Goal: Book appointment/travel/reservation

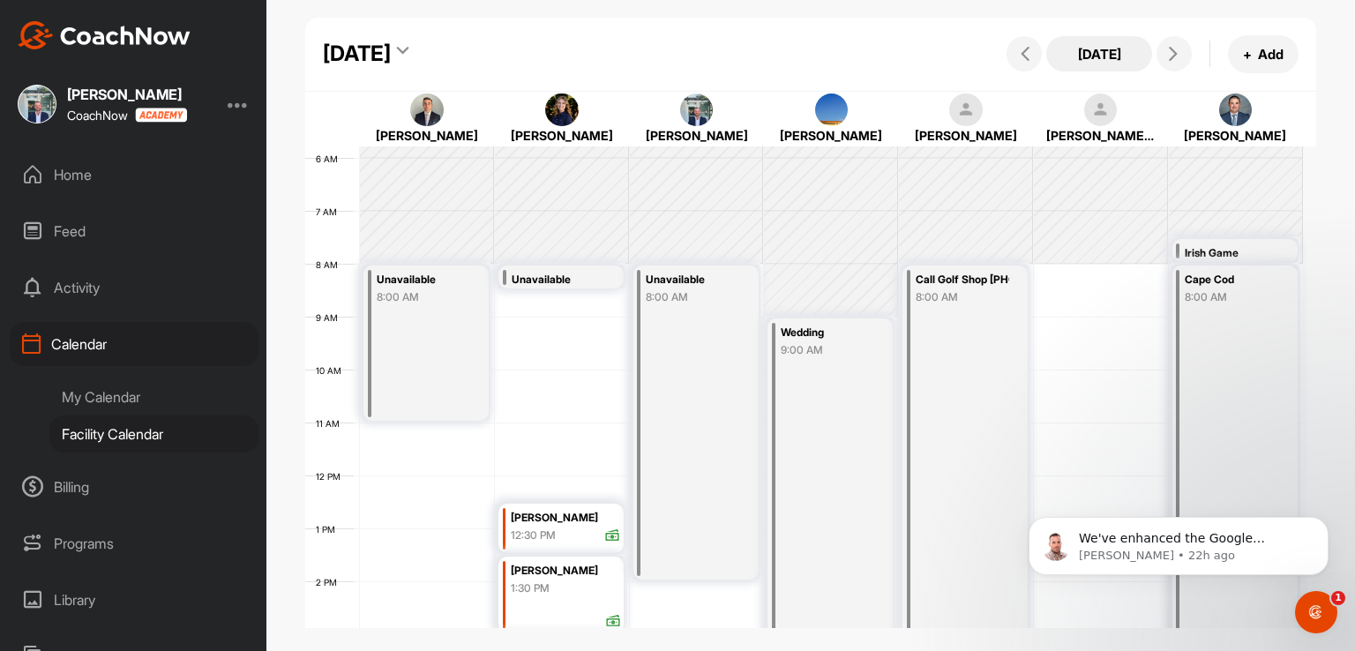
click at [1127, 53] on button "[DATE]" at bounding box center [1099, 53] width 106 height 35
click at [1073, 56] on button "[DATE]" at bounding box center [1099, 53] width 106 height 35
click at [1175, 60] on icon at bounding box center [1173, 54] width 14 height 14
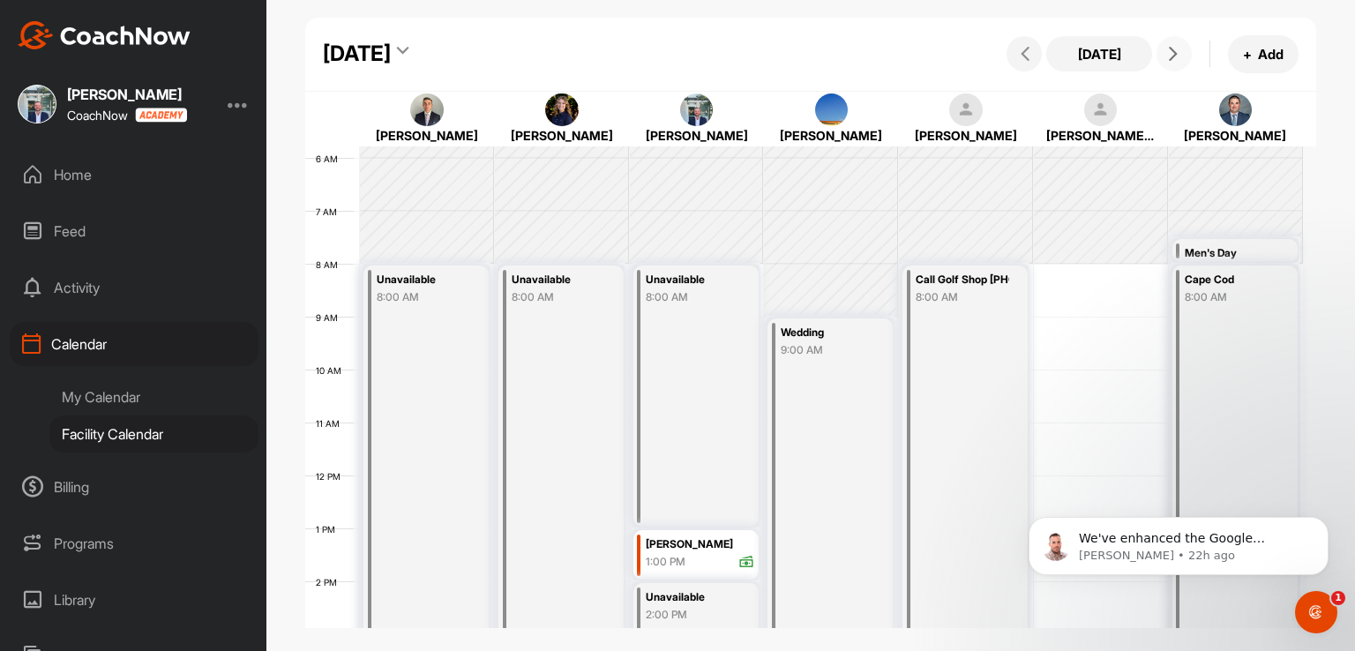
click at [1175, 60] on icon at bounding box center [1173, 54] width 14 height 14
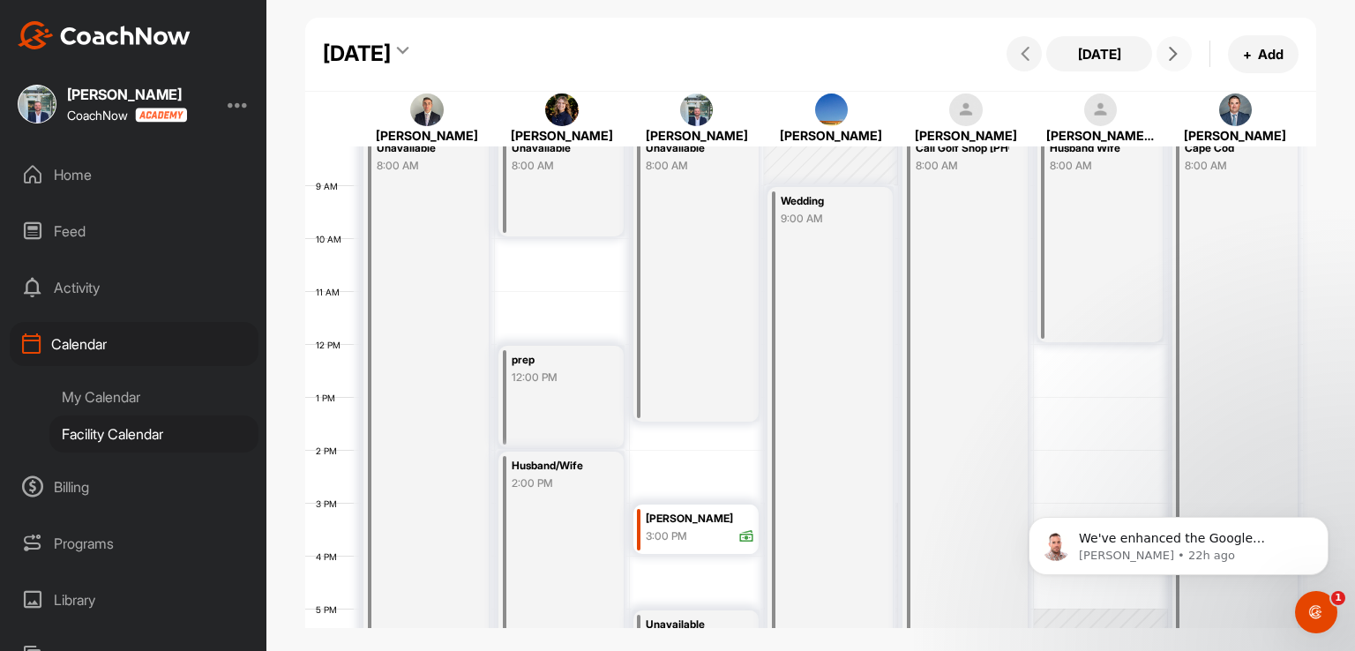
scroll to position [394, 0]
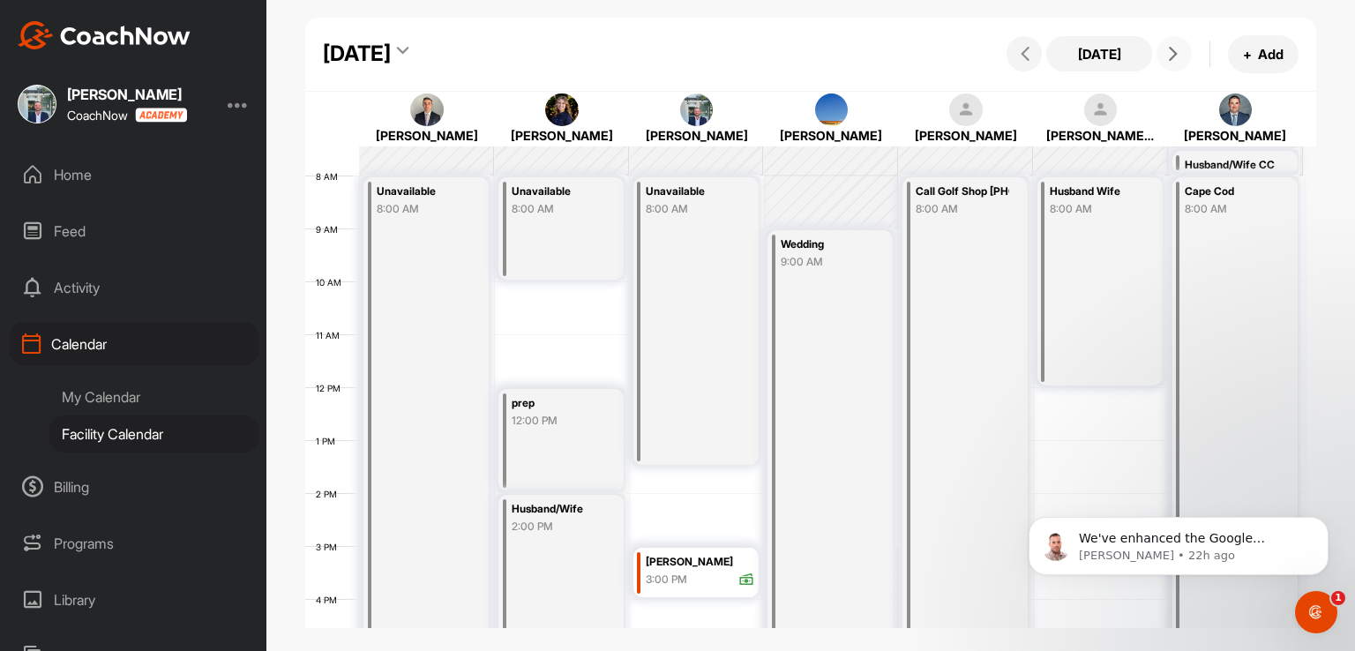
click at [547, 299] on div "12 AM 1 AM 2 AM 3 AM 4 AM 5 AM 6 AM 7 AM 8 AM 9 AM 10 AM 11 AM 12 PM 1 PM 2 PM …" at bounding box center [803, 387] width 997 height 1270
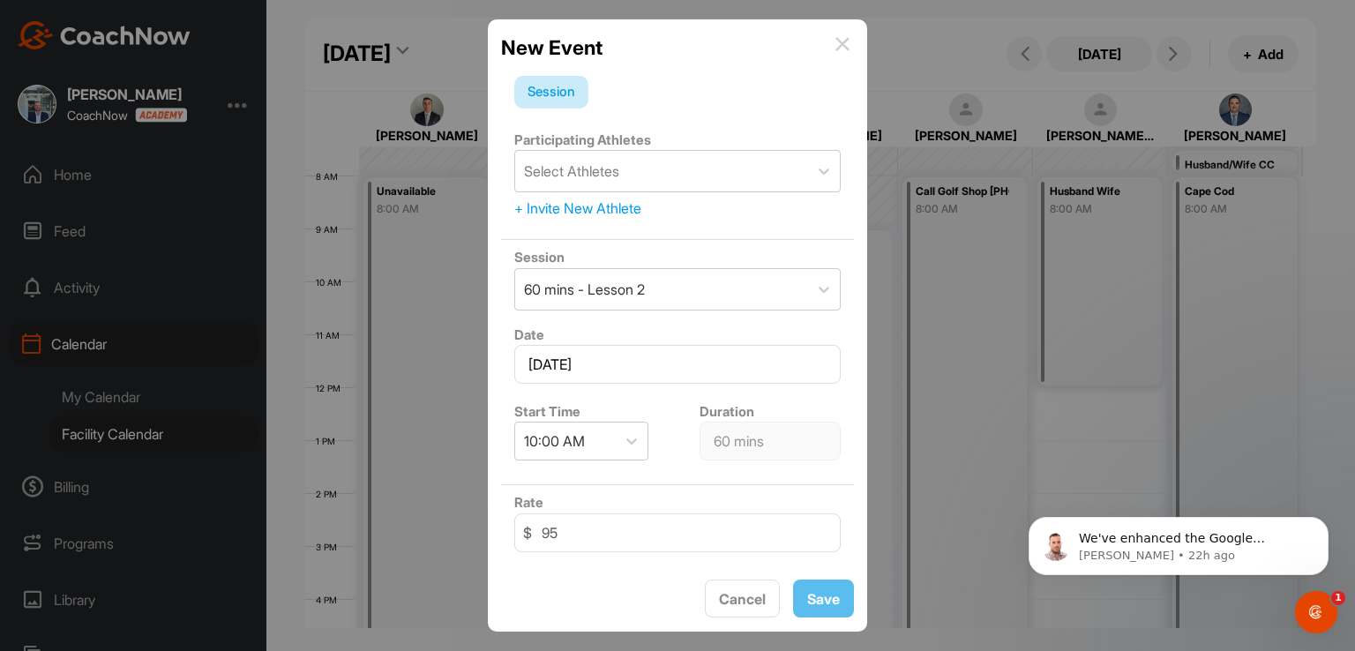
click at [844, 43] on img at bounding box center [842, 44] width 14 height 14
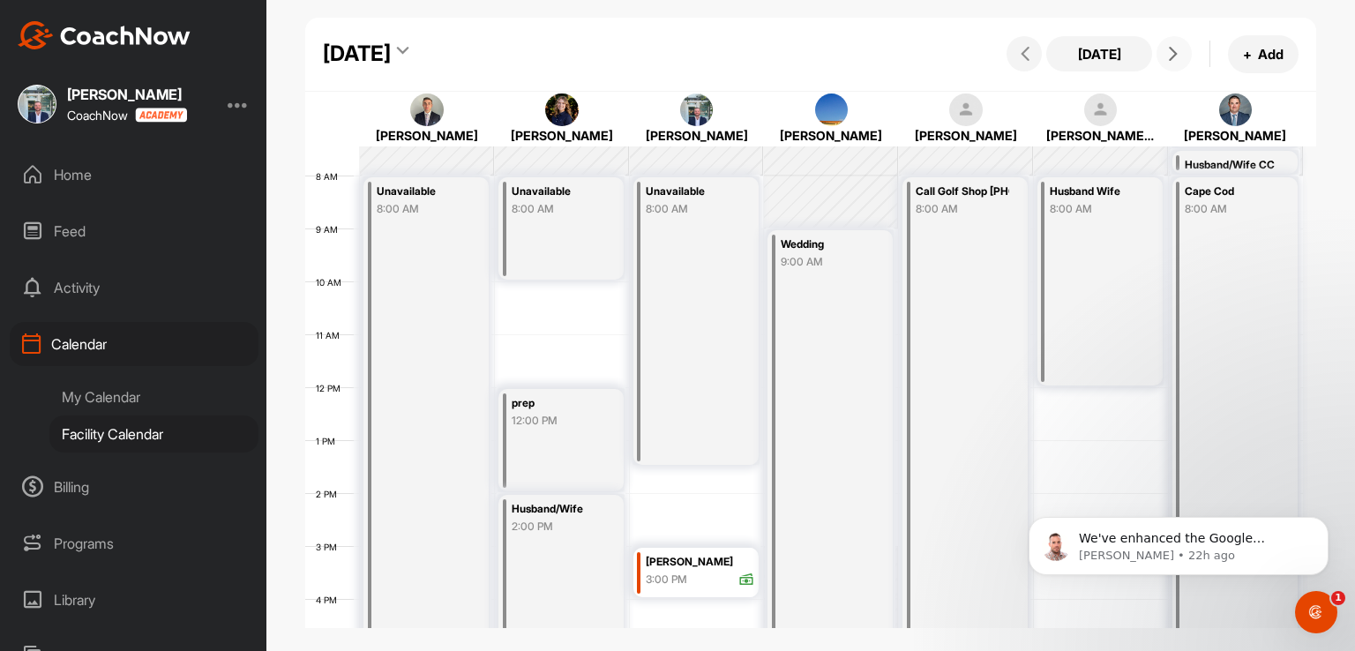
click at [1169, 59] on icon at bounding box center [1173, 54] width 14 height 14
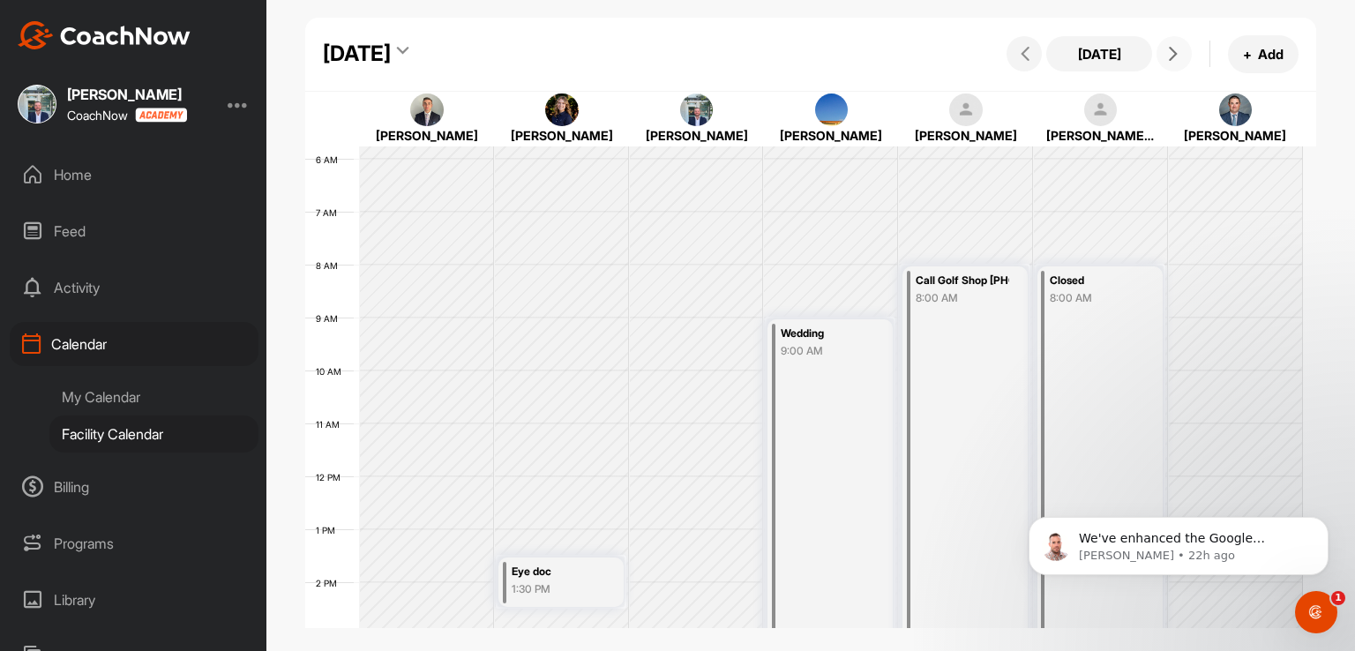
click at [1169, 59] on icon at bounding box center [1173, 54] width 14 height 14
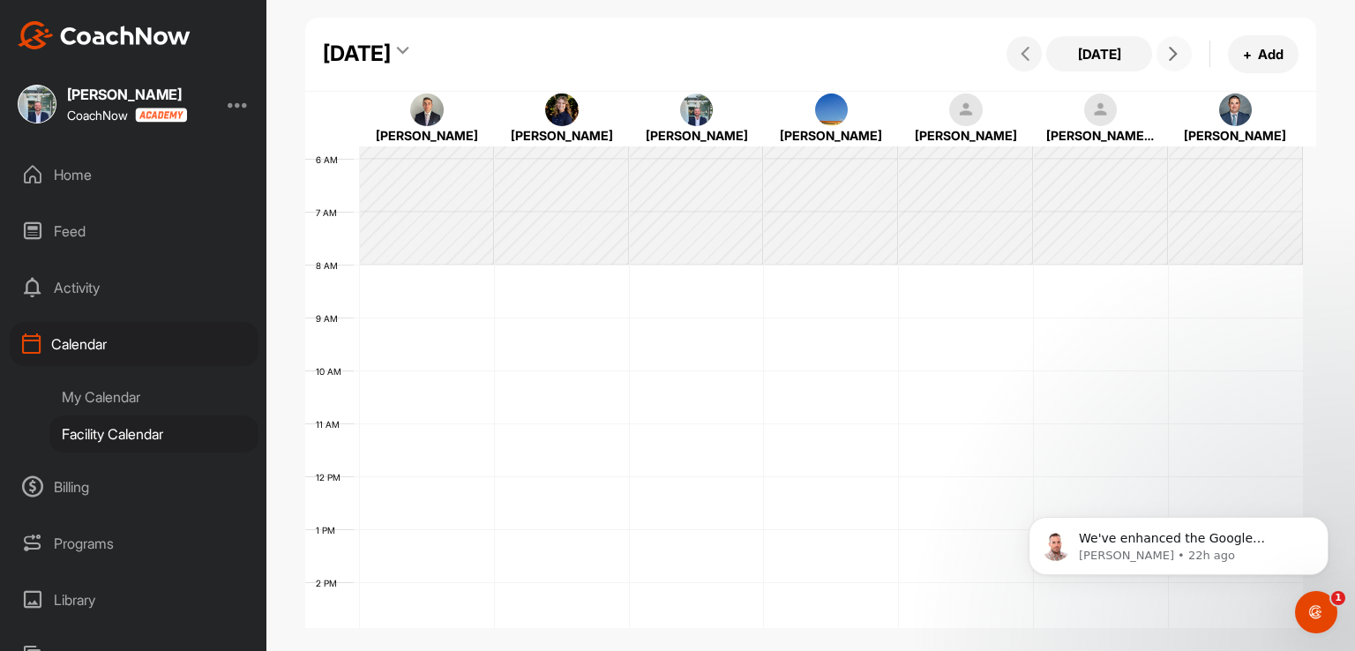
scroll to position [306, 0]
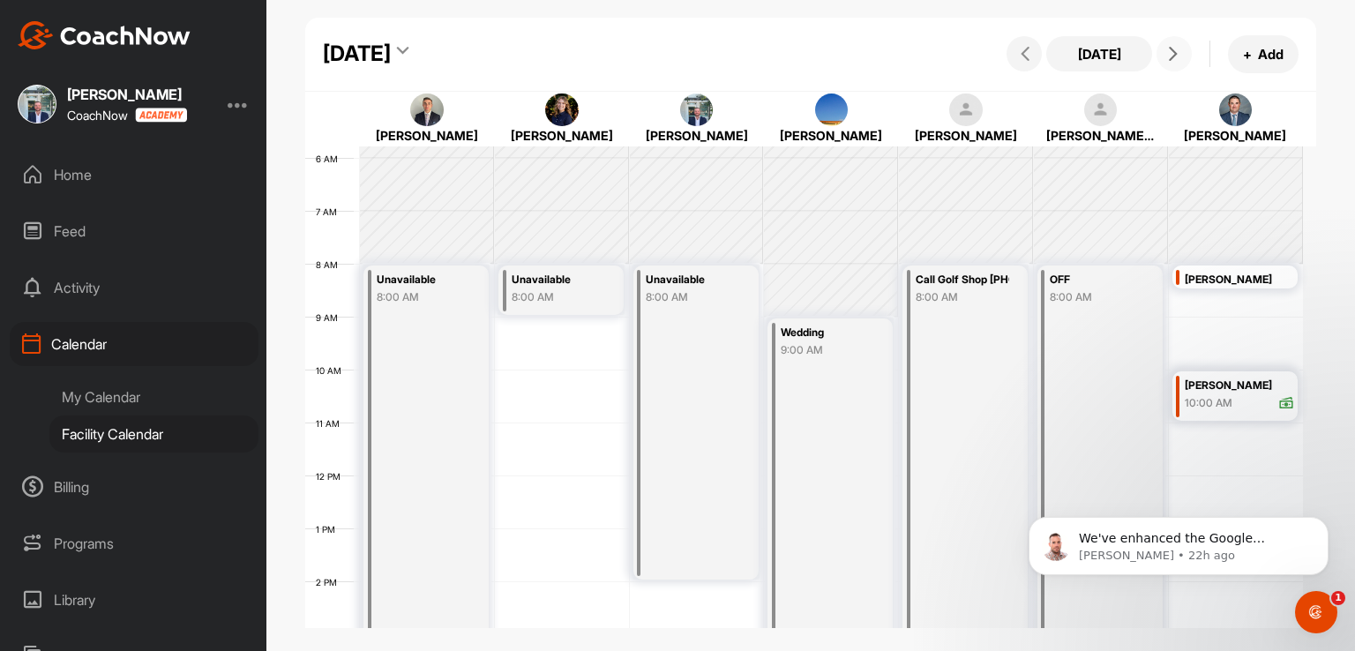
click at [1163, 66] on button at bounding box center [1173, 53] width 35 height 35
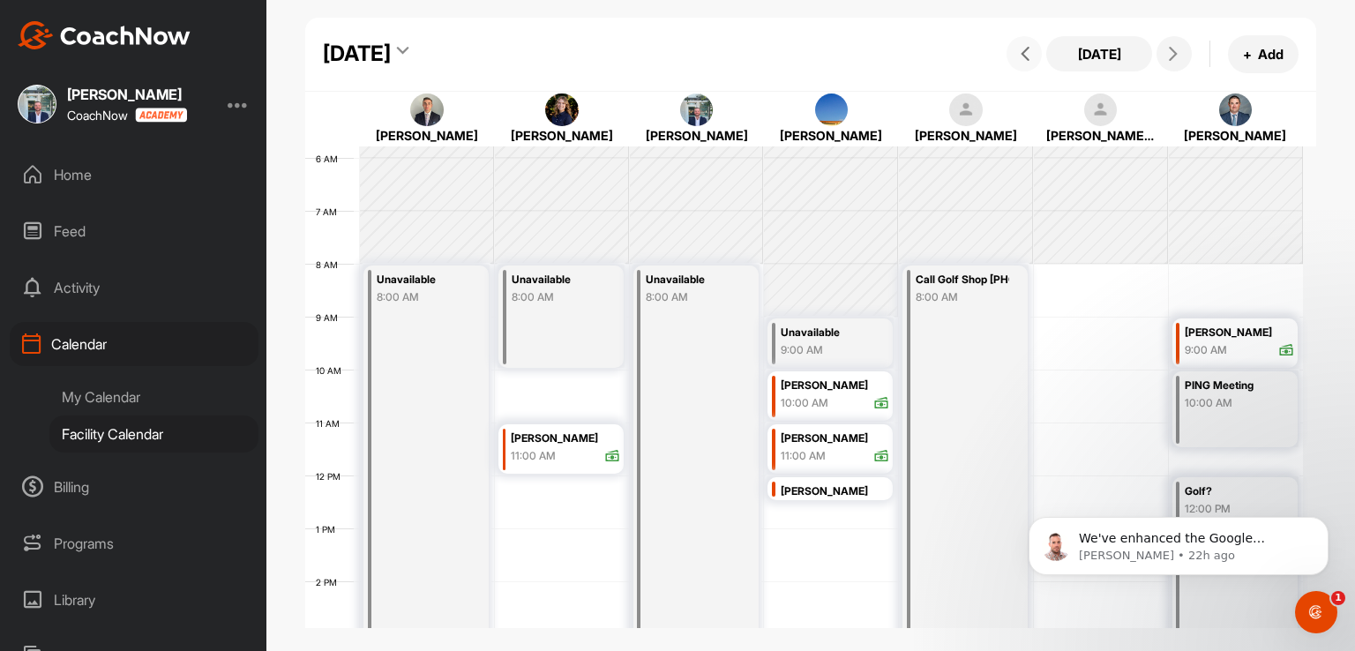
click at [1016, 54] on span at bounding box center [1023, 54] width 21 height 14
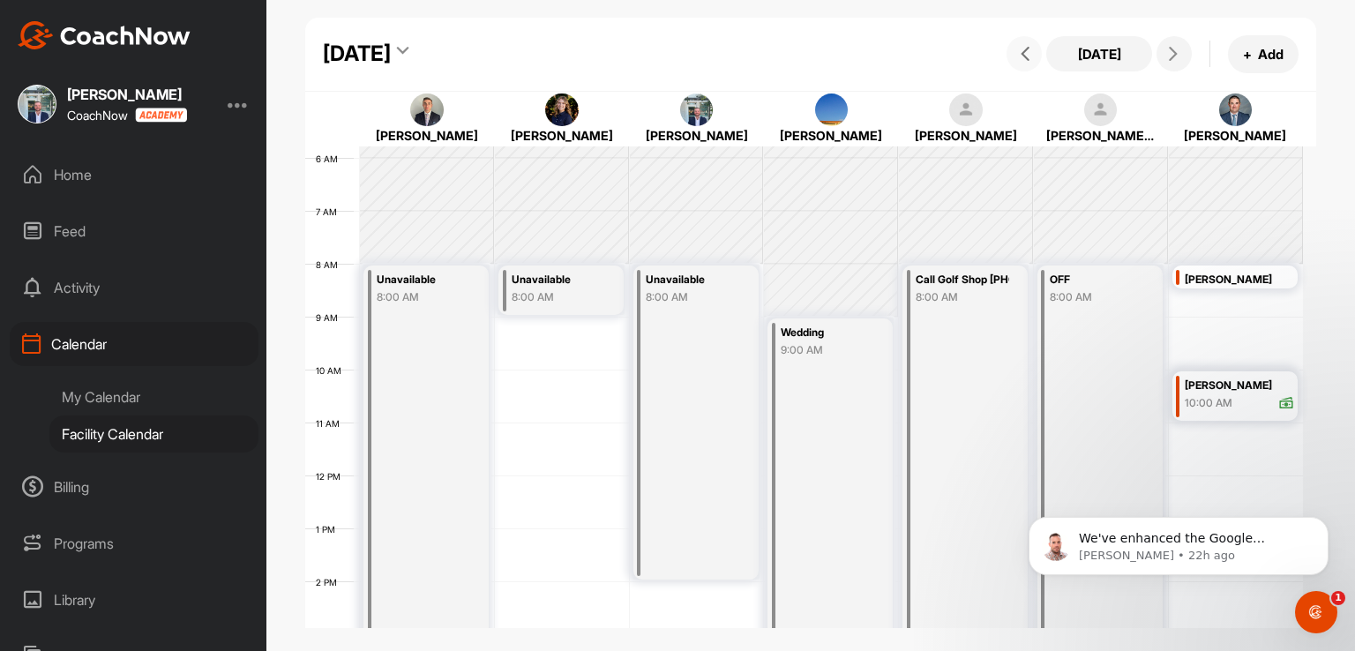
click at [1016, 54] on span at bounding box center [1023, 54] width 21 height 14
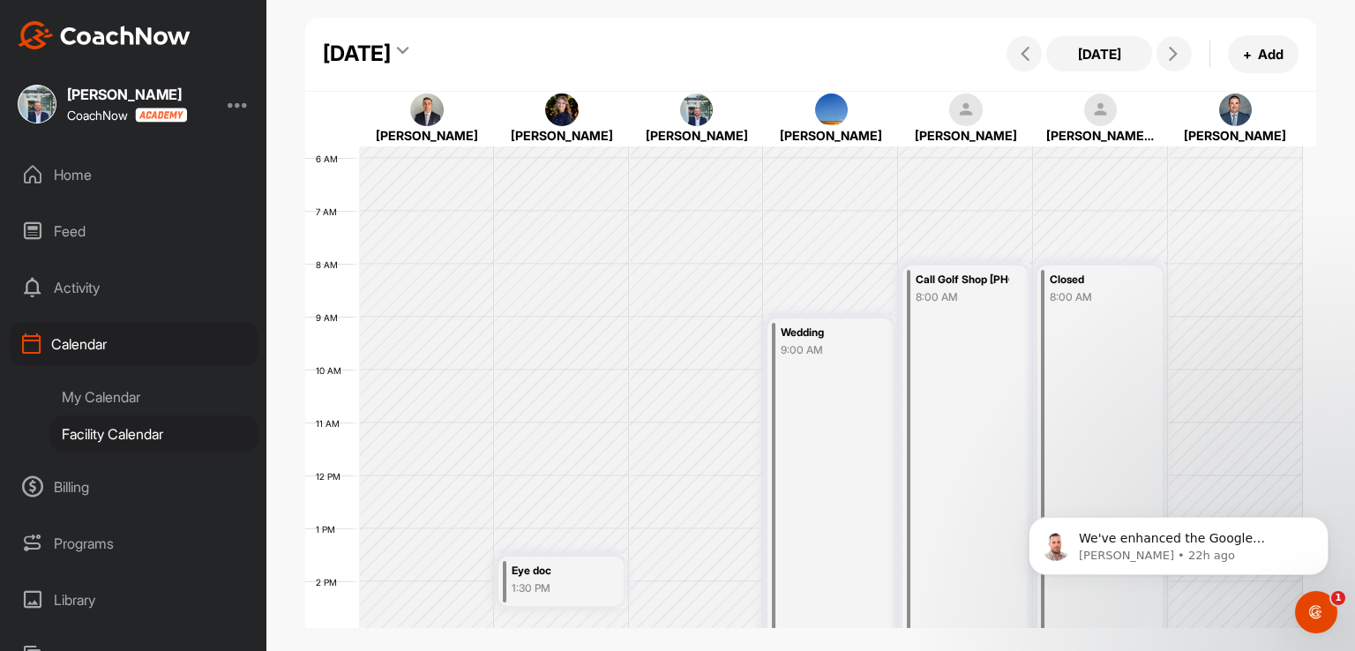
click at [1014, 106] on div "[PERSON_NAME]" at bounding box center [966, 119] width 128 height 52
click at [1028, 61] on button at bounding box center [1023, 53] width 35 height 35
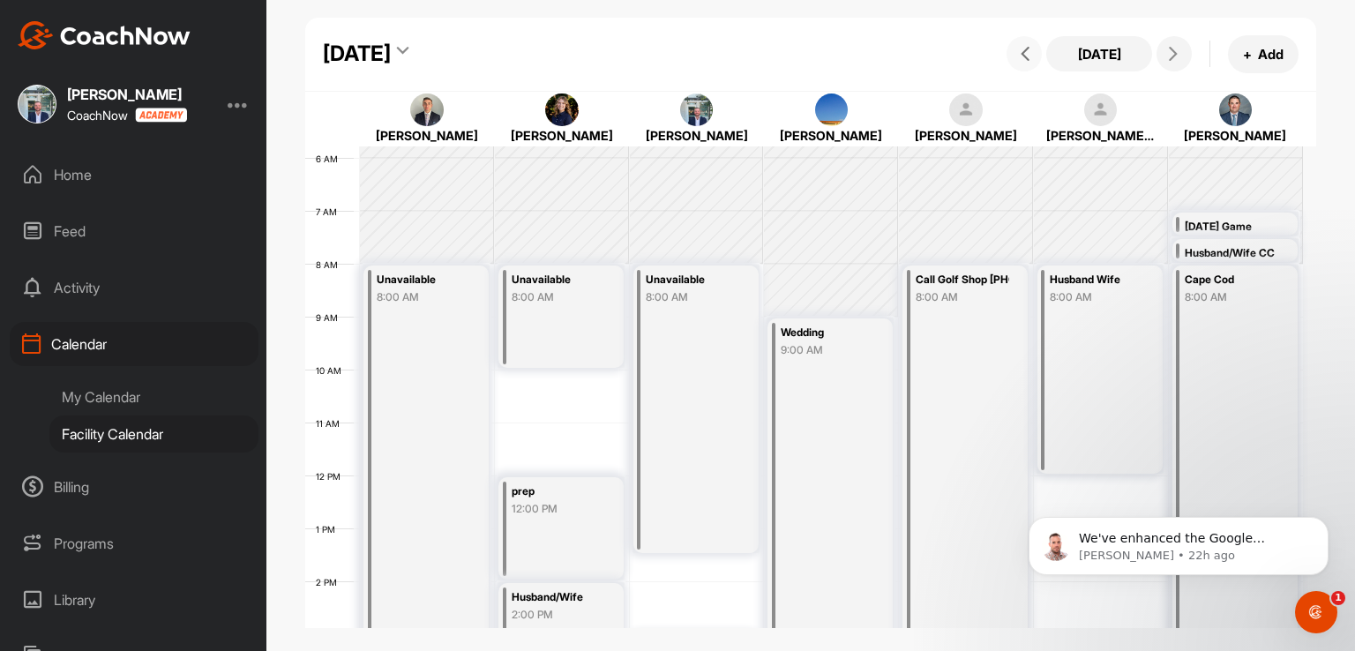
click at [1028, 61] on button at bounding box center [1023, 53] width 35 height 35
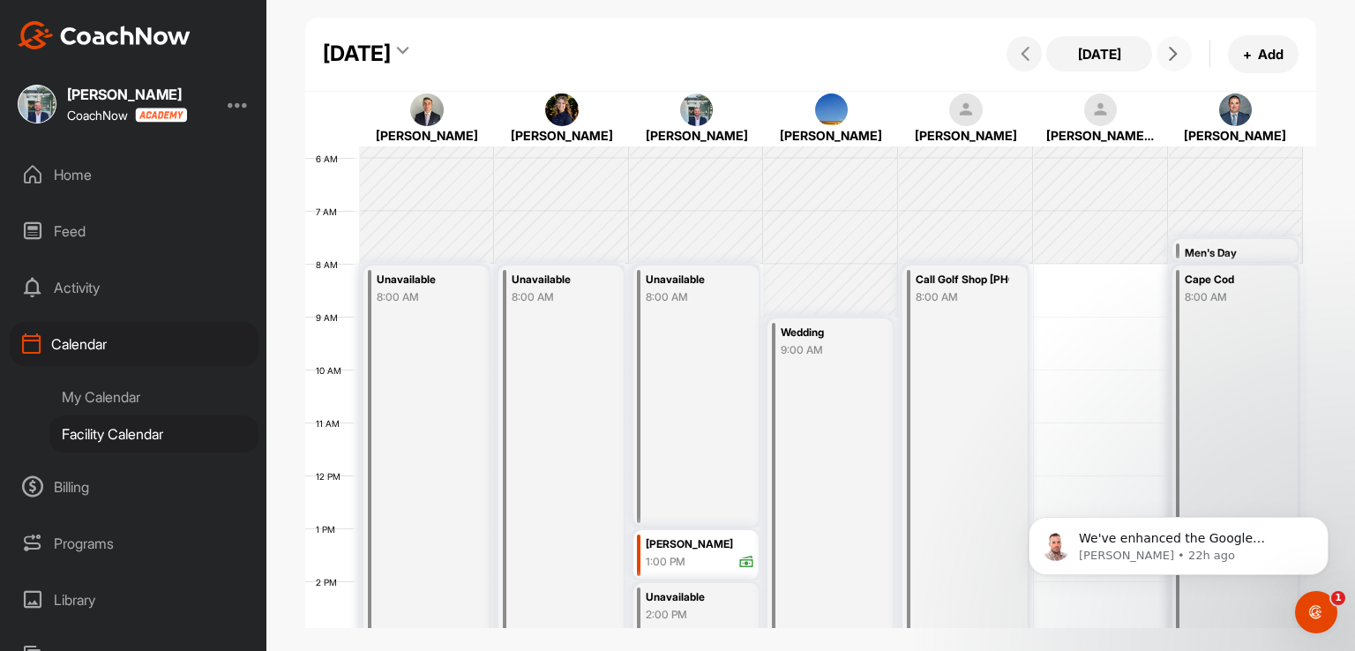
click at [1182, 54] on span at bounding box center [1173, 54] width 21 height 14
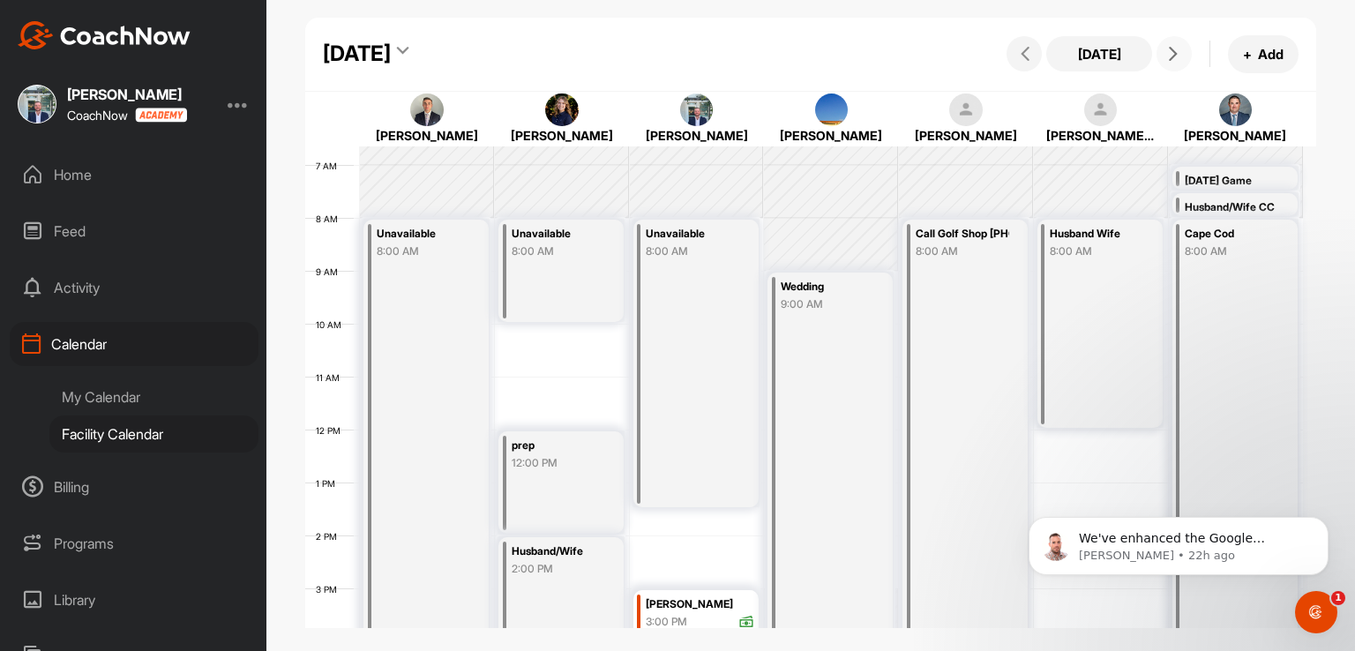
scroll to position [394, 0]
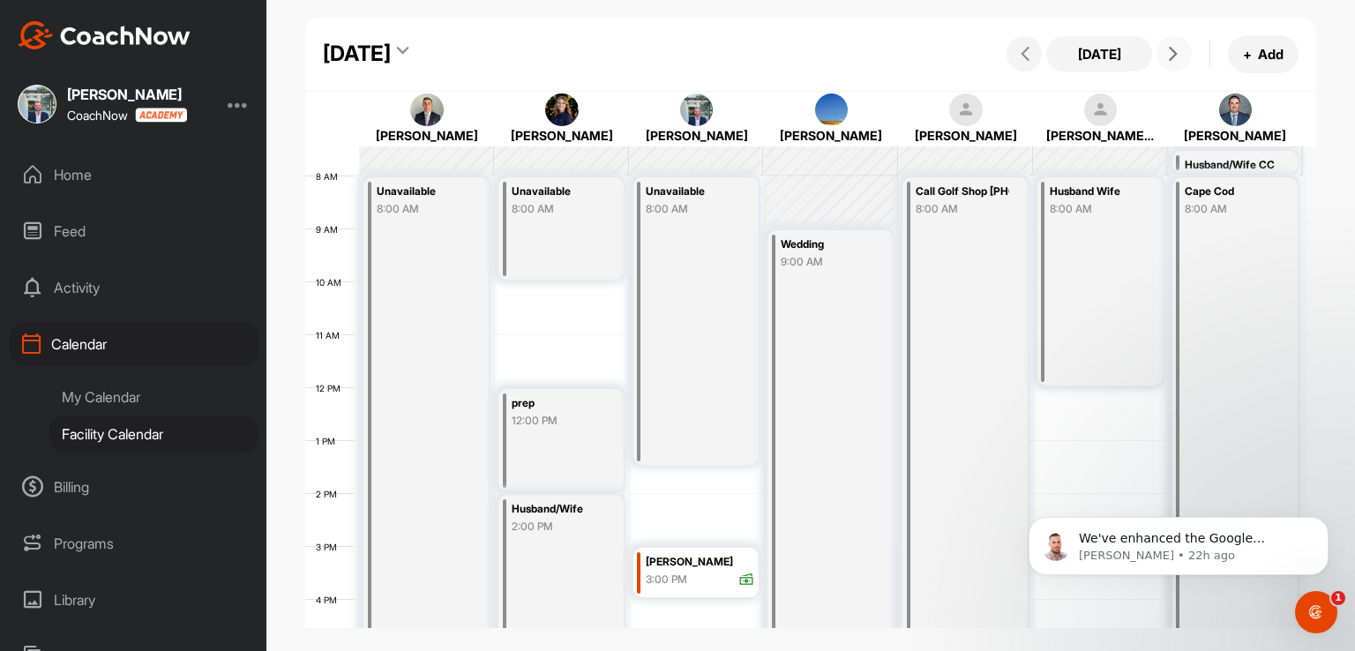
click at [1175, 64] on button at bounding box center [1173, 53] width 35 height 35
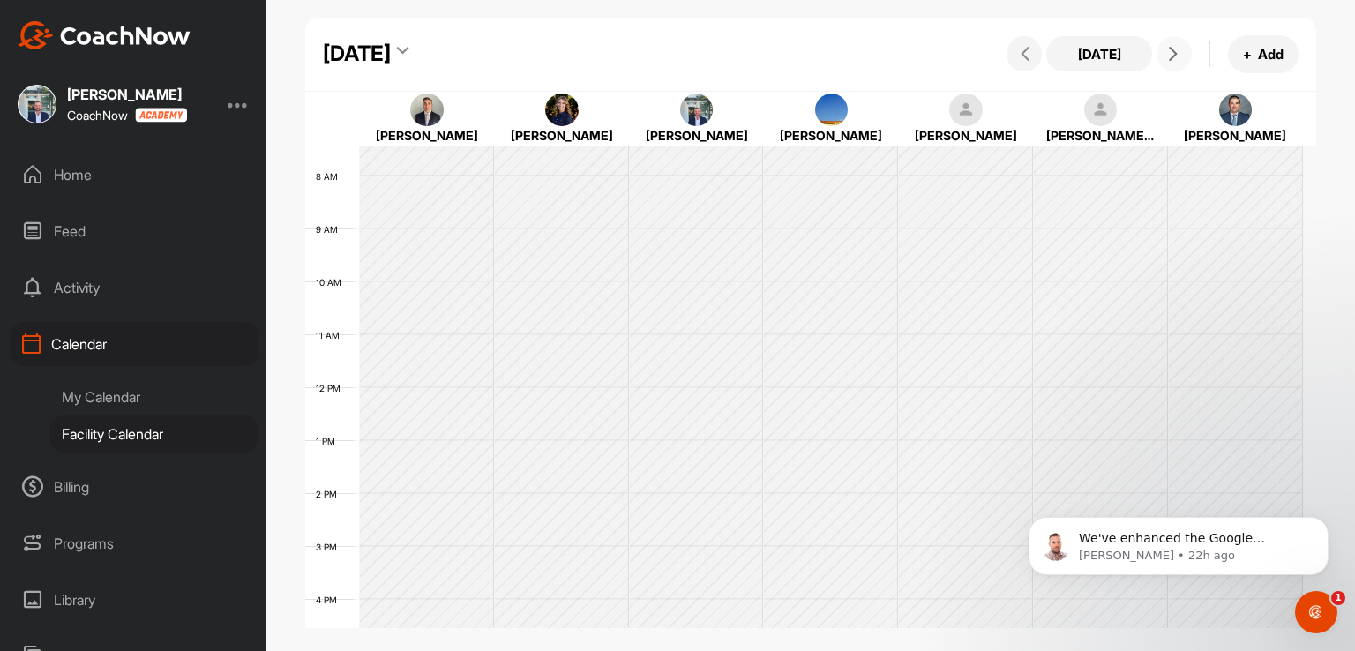
scroll to position [306, 0]
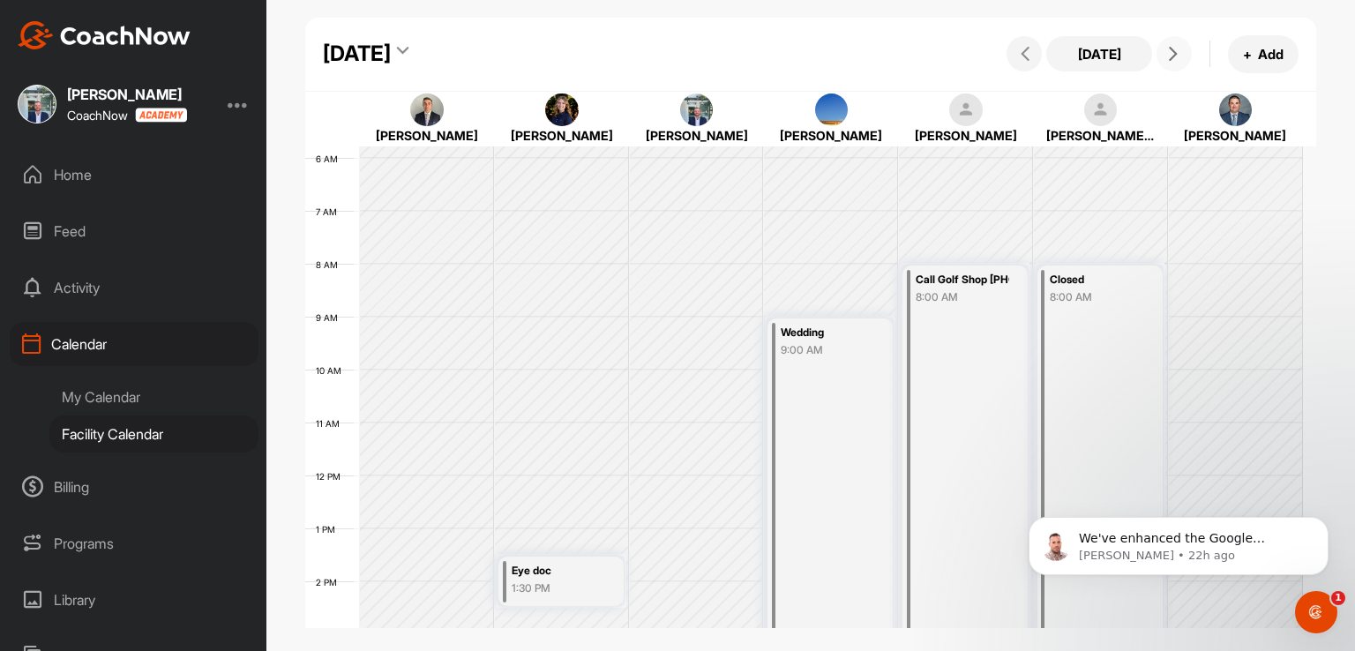
click at [1175, 64] on button at bounding box center [1173, 53] width 35 height 35
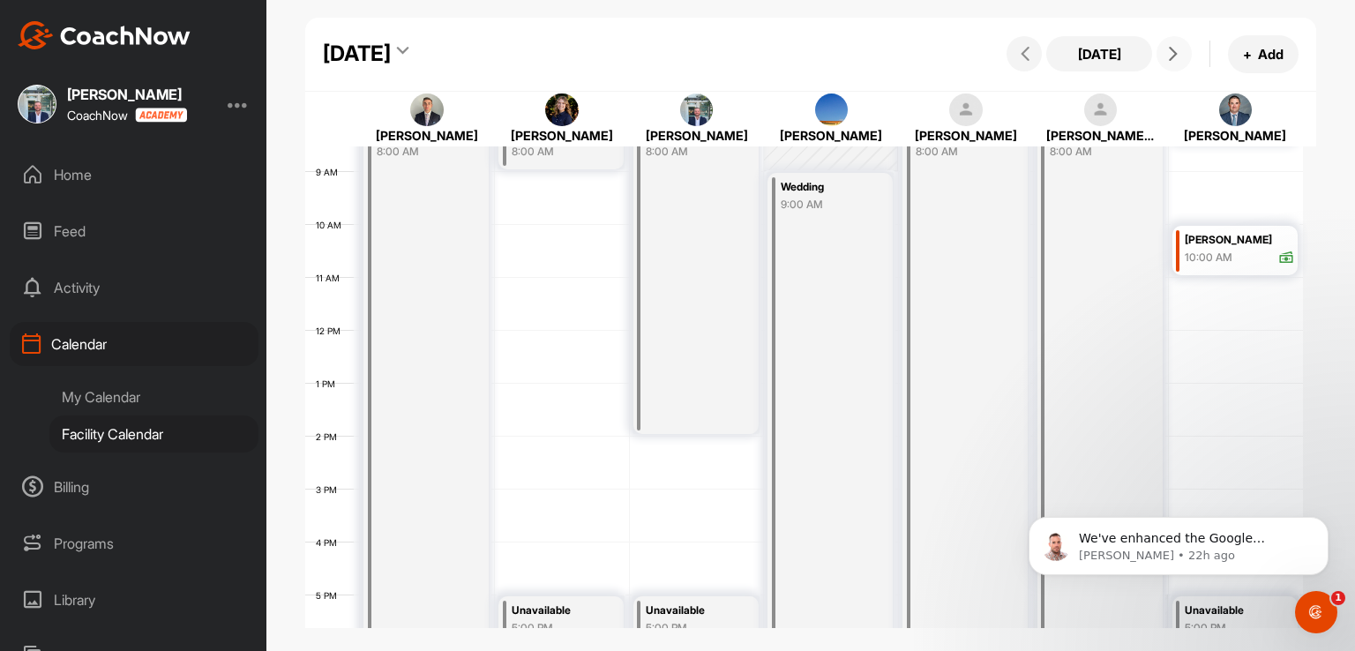
scroll to position [482, 0]
